Goal: Book appointment/travel/reservation

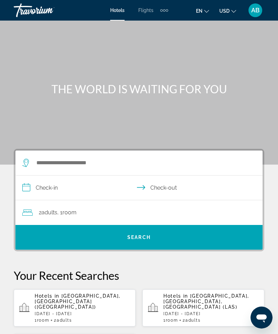
click at [167, 9] on div "Extra navigation items" at bounding box center [167, 10] width 2 height 2
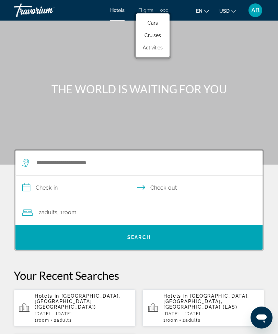
click at [161, 48] on span "Activities" at bounding box center [153, 47] width 20 height 5
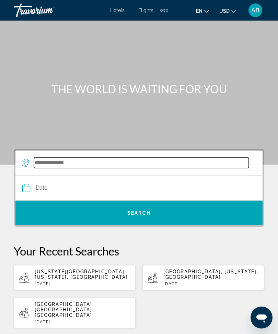
click at [65, 168] on input "Search destination" at bounding box center [141, 163] width 215 height 10
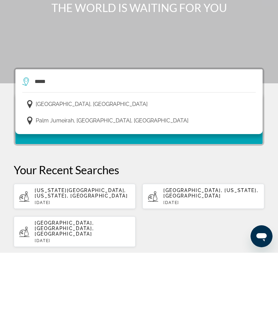
click at [121, 179] on button "[GEOGRAPHIC_DATA], [GEOGRAPHIC_DATA]" at bounding box center [138, 185] width 233 height 13
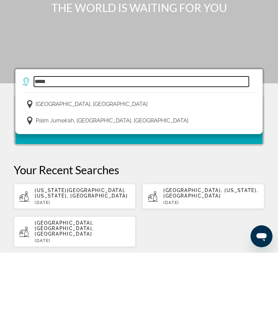
type input "**********"
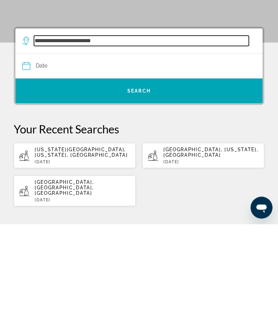
scroll to position [16, 0]
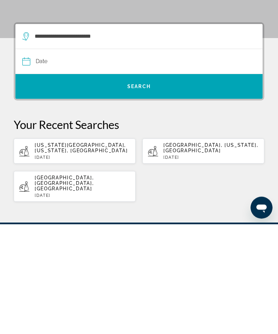
click at [46, 159] on input "Date" at bounding box center [80, 172] width 119 height 27
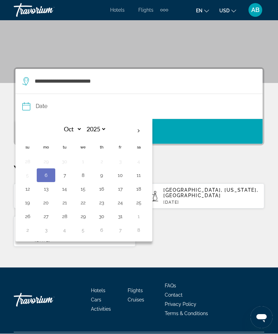
click at [137, 131] on th "Next month" at bounding box center [138, 131] width 19 height 15
click at [140, 129] on th "Next month" at bounding box center [138, 131] width 19 height 15
click at [147, 131] on th "Next month" at bounding box center [138, 131] width 19 height 15
select select "*"
select select "****"
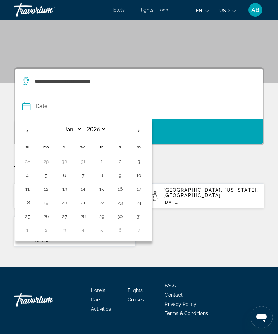
click at [142, 138] on th "Next month" at bounding box center [138, 131] width 19 height 15
click at [140, 127] on th "Next month" at bounding box center [138, 131] width 19 height 15
select select "*"
click at [24, 206] on button "15" at bounding box center [27, 203] width 11 height 10
type input "**********"
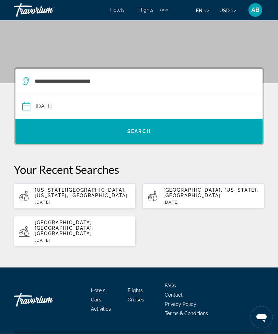
click at [157, 131] on span "Search" at bounding box center [138, 131] width 247 height 16
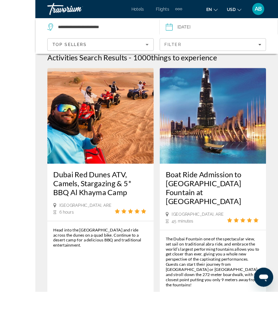
scroll to position [92, 0]
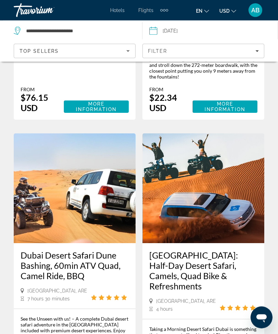
click at [257, 51] on icon "Filters" at bounding box center [256, 51] width 3 height 2
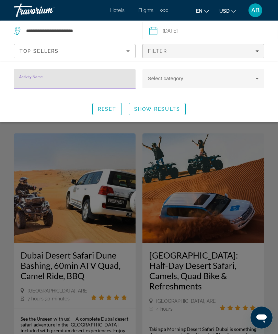
scroll to position [257, 0]
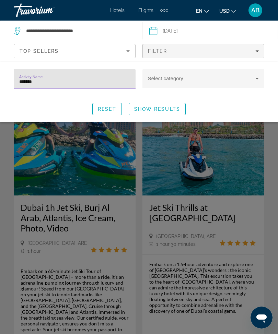
type input "********"
click at [169, 105] on span "Search widget" at bounding box center [157, 109] width 56 height 16
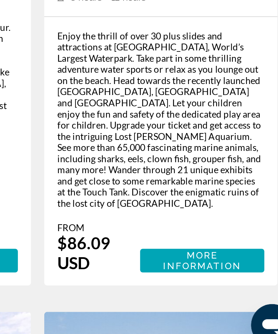
scroll to position [861, 0]
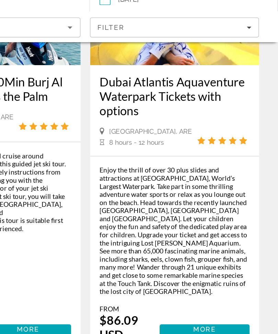
click at [192, 263] on span "Main content" at bounding box center [224, 271] width 65 height 16
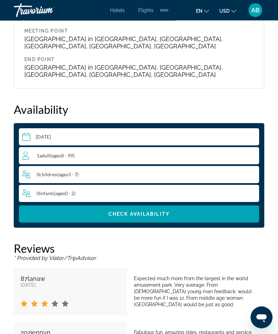
click at [86, 152] on div "1 Adult Adults ( ages [DEMOGRAPHIC_DATA])" at bounding box center [140, 156] width 236 height 8
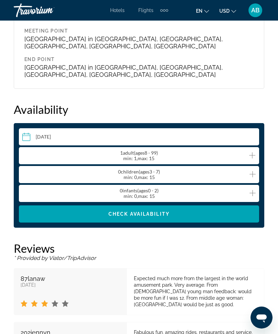
click at [252, 151] on icon "Increment adults" at bounding box center [252, 155] width 6 height 8
click at [28, 151] on icon "Decrement adults" at bounding box center [25, 155] width 6 height 8
click at [245, 150] on div "1 Adult Adults ( ages [DEMOGRAPHIC_DATA]) min : 1, max : 15" at bounding box center [140, 155] width 236 height 11
click at [255, 151] on icon "Increment adults" at bounding box center [252, 155] width 6 height 8
click at [167, 211] on span "Check Availability" at bounding box center [138, 213] width 61 height 5
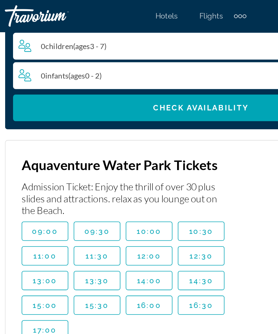
scroll to position [1204, 0]
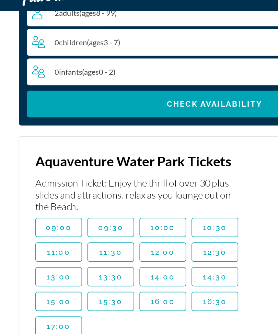
click at [42, 156] on span "09:00" at bounding box center [39, 158] width 17 height 5
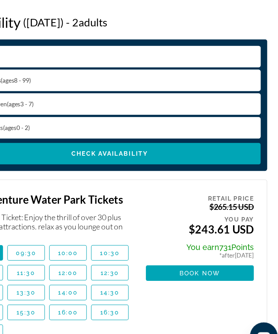
scroll to position [1119, 0]
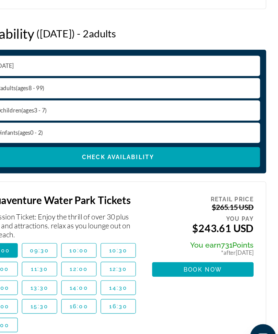
click at [181, 252] on span "Main content" at bounding box center [211, 260] width 86 height 16
